Goal: Task Accomplishment & Management: Manage account settings

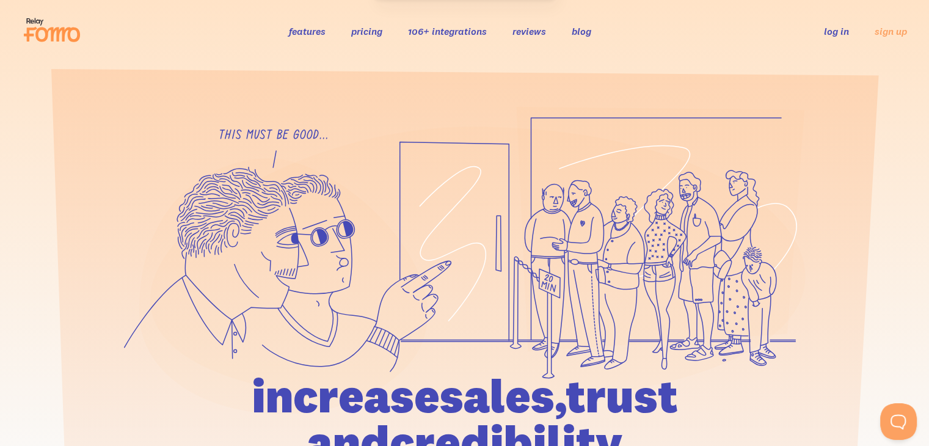
click at [838, 36] on link "log in" at bounding box center [836, 31] width 25 height 12
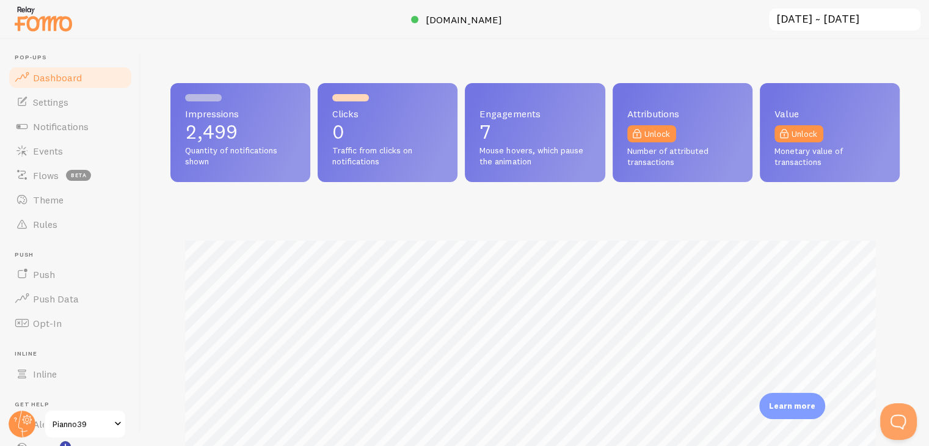
scroll to position [321, 719]
click at [44, 194] on span "Theme" at bounding box center [48, 200] width 31 height 12
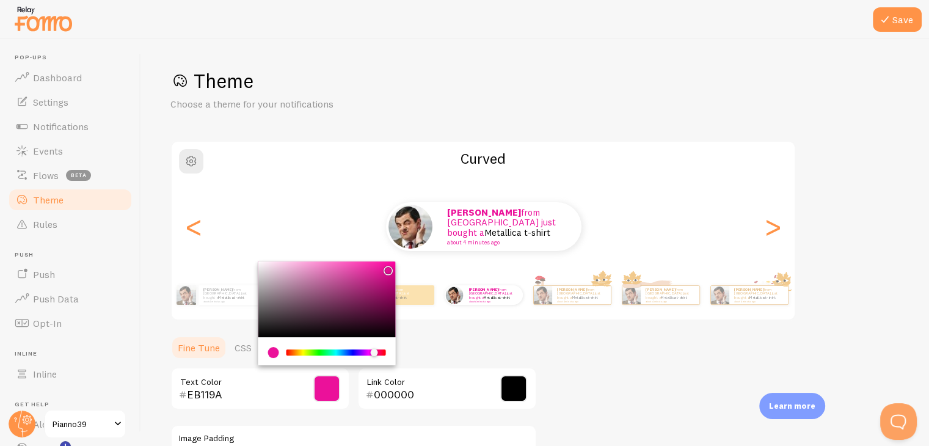
click at [211, 397] on input "EB119A" at bounding box center [243, 394] width 112 height 15
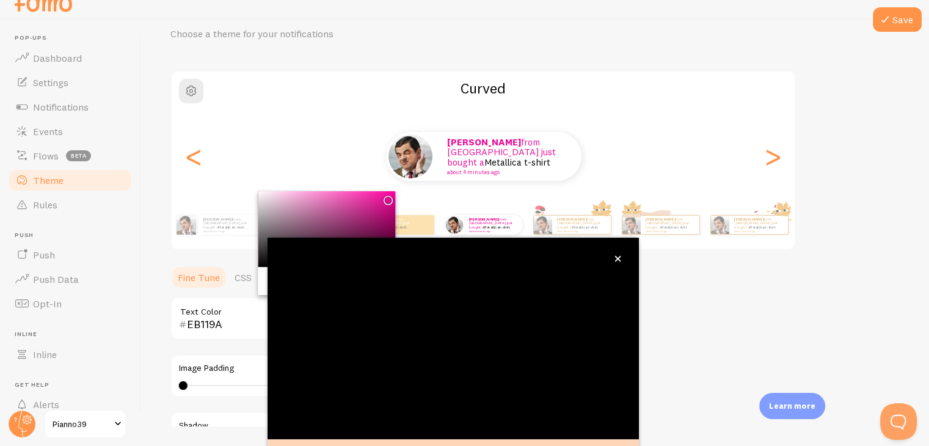
scroll to position [104, 0]
